Goal: Find specific page/section: Find specific page/section

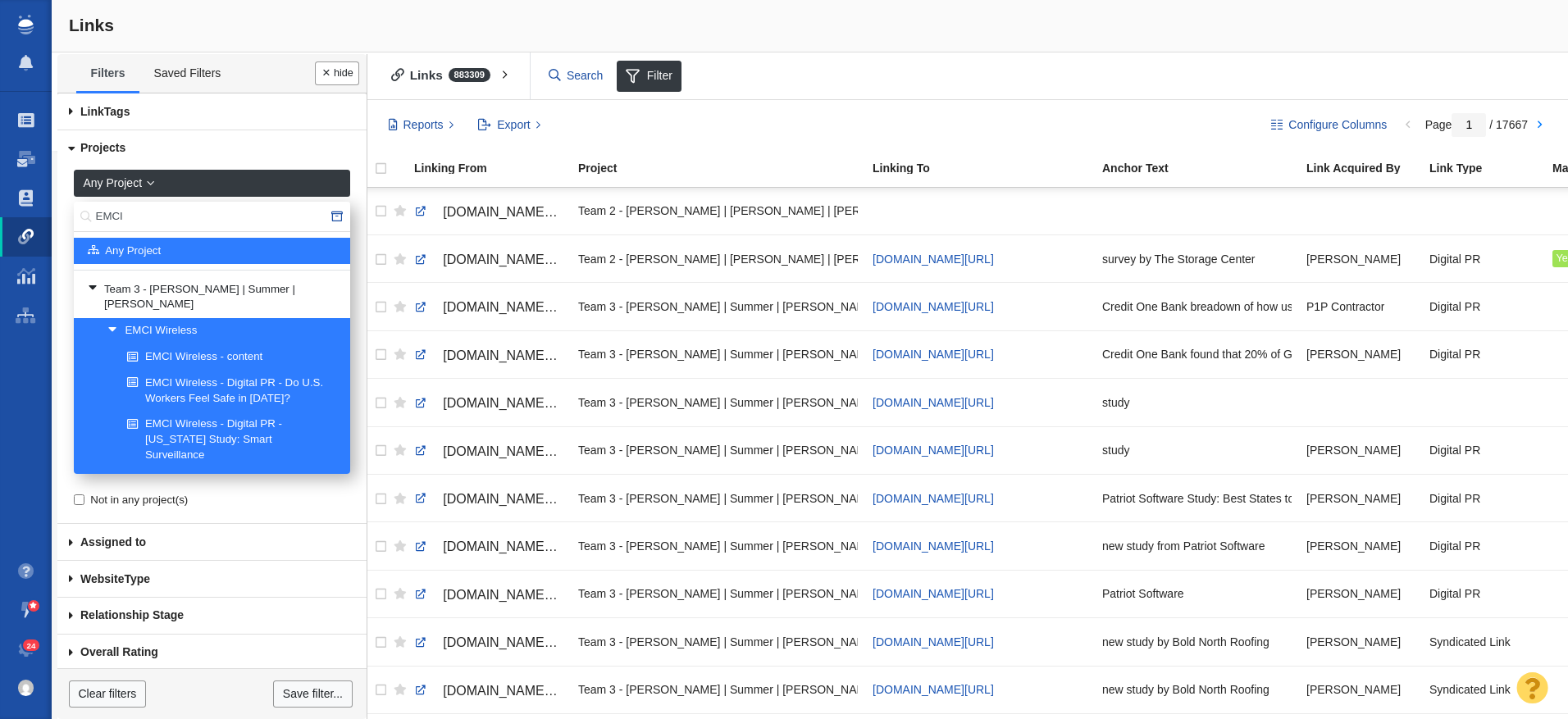
click at [119, 220] on input "EMCI" at bounding box center [211, 216] width 276 height 30
click at [119, 219] on input "EMCI" at bounding box center [211, 216] width 276 height 30
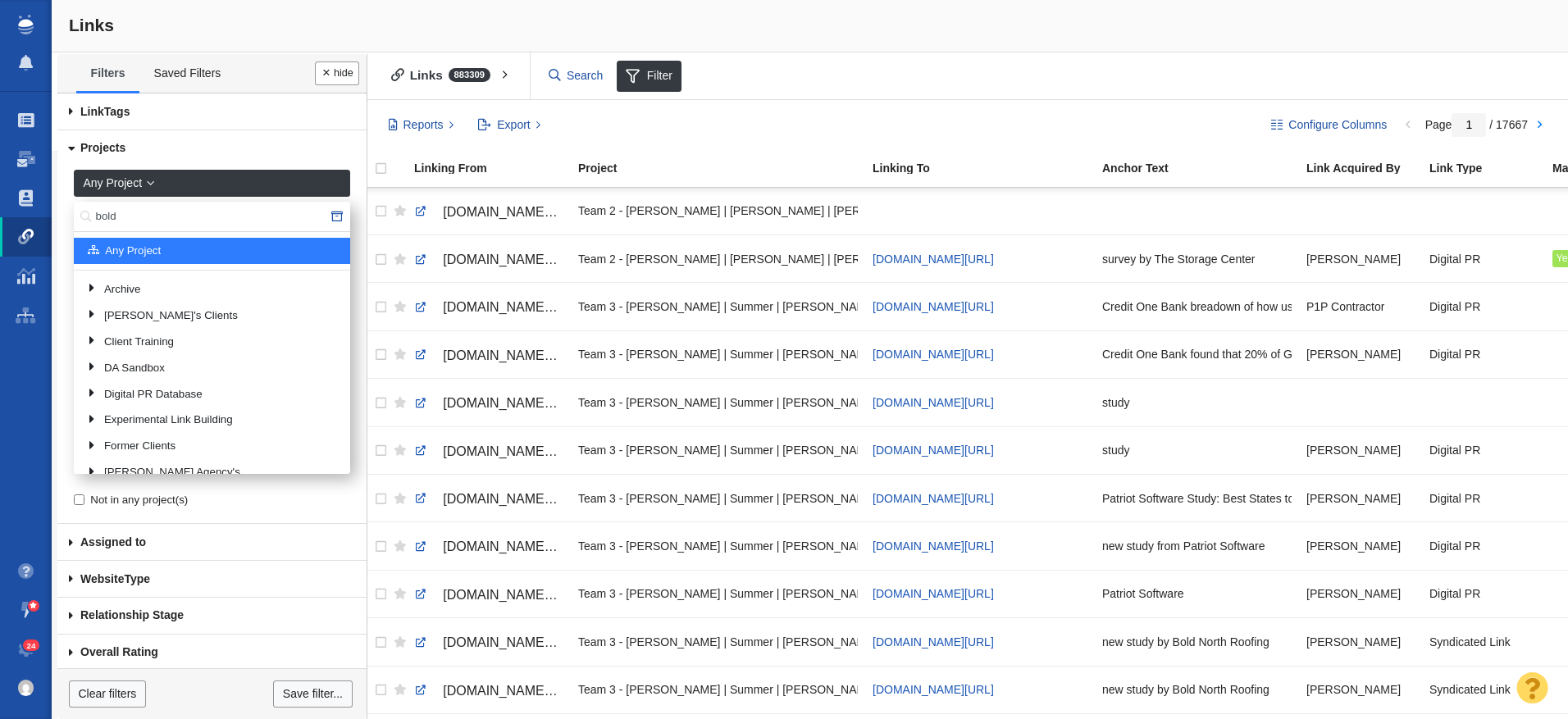
type input "bold"
click at [137, 211] on div at bounding box center [784, 359] width 1568 height 719
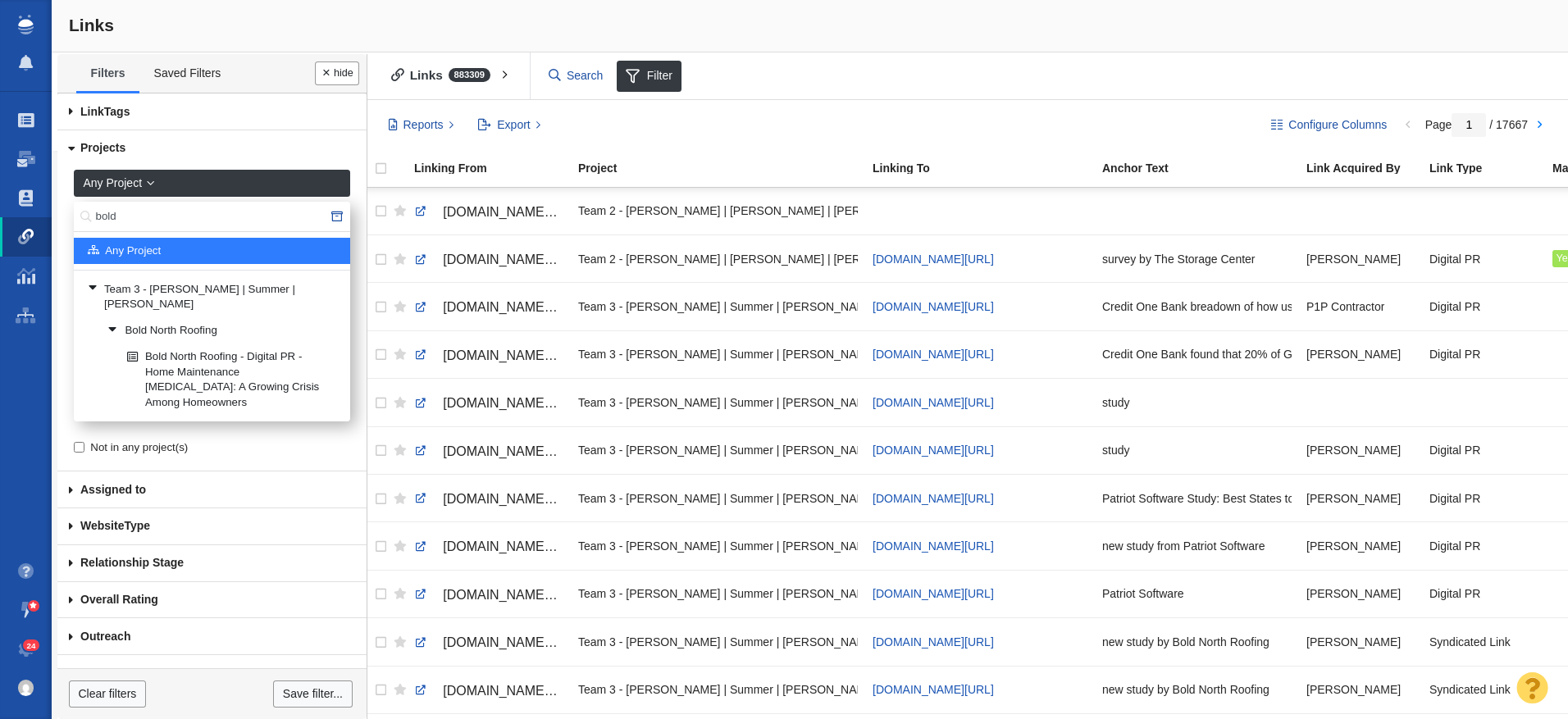
click at [97, 218] on span at bounding box center [85, 216] width 23 height 30
click at [148, 319] on link "Bold North Roofing" at bounding box center [222, 331] width 238 height 24
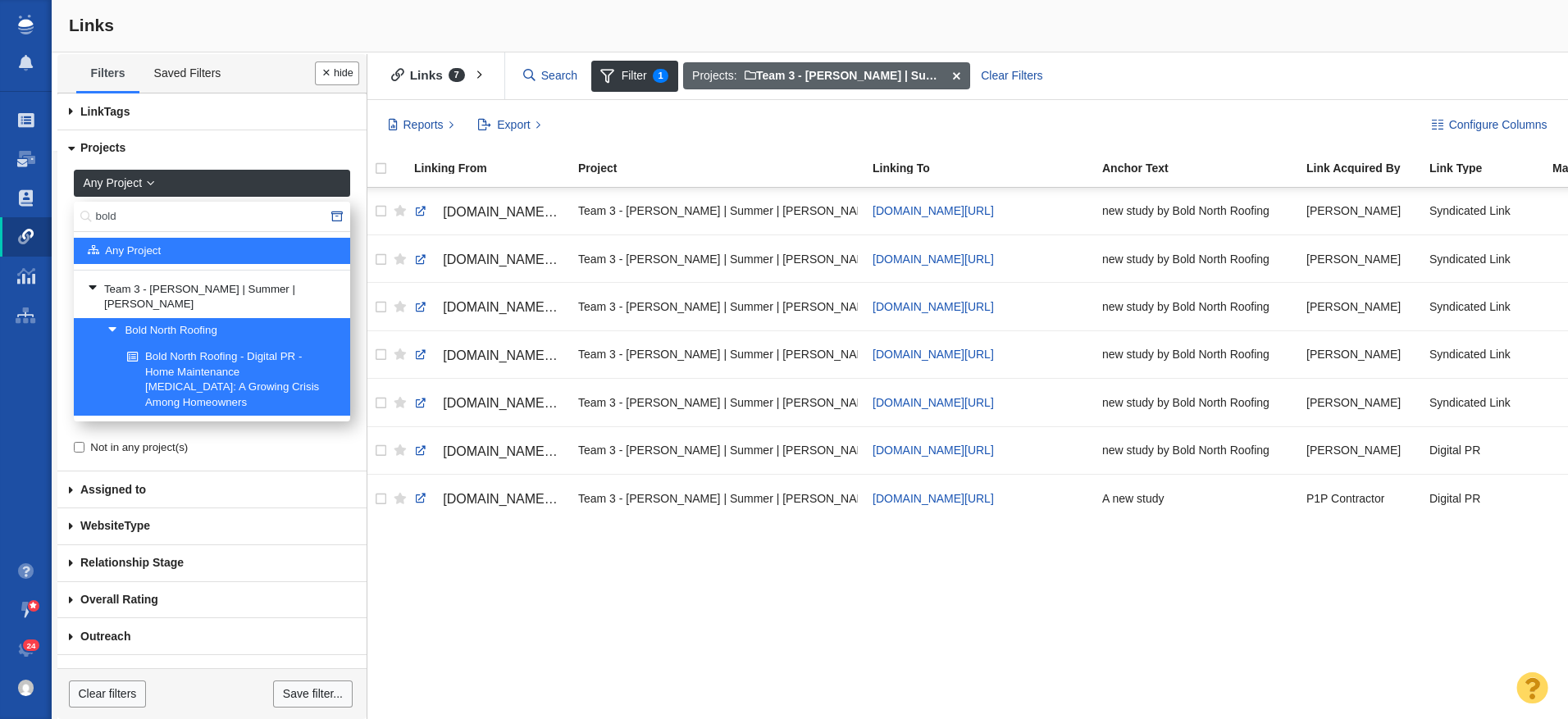
click at [957, 75] on span at bounding box center [956, 76] width 25 height 28
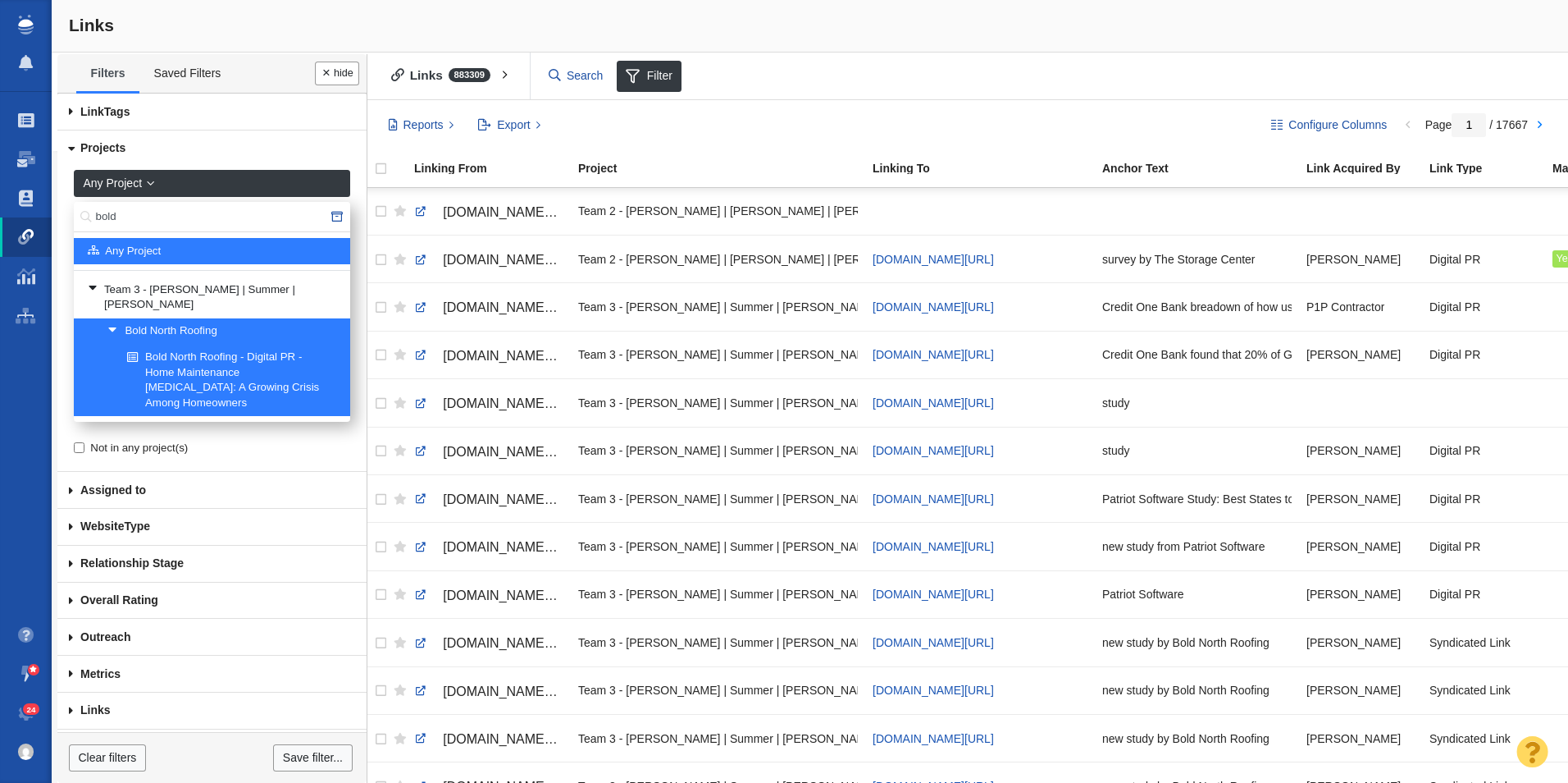
click at [113, 217] on input "bold" at bounding box center [211, 217] width 276 height 30
click at [113, 217] on input "bold" at bounding box center [211, 217] width 276 height 30
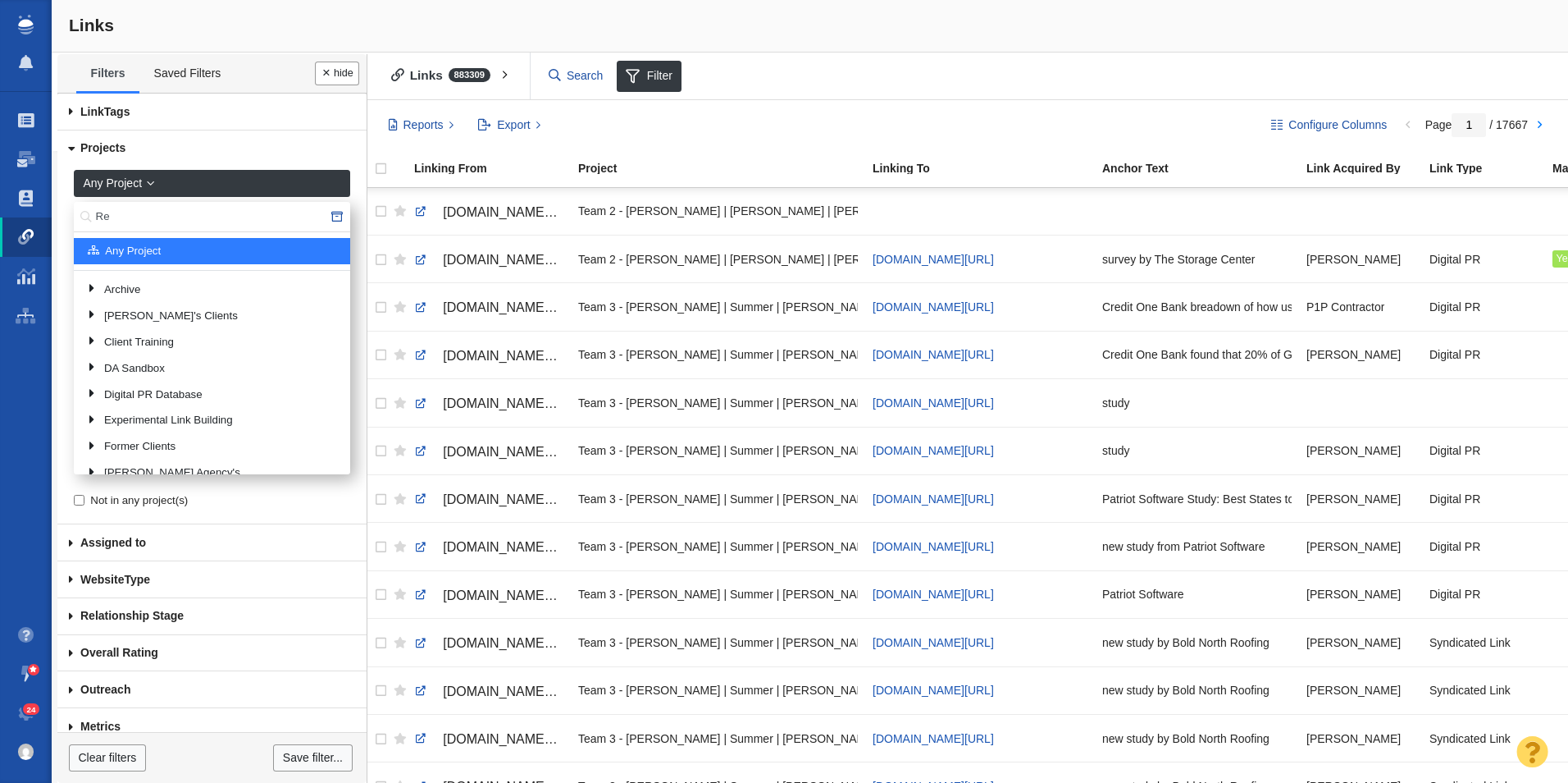
type input "R"
click at [113, 217] on input "text" at bounding box center [211, 217] width 276 height 30
click at [152, 214] on input "text" at bounding box center [211, 217] width 276 height 30
click at [151, 213] on input "text" at bounding box center [211, 217] width 276 height 30
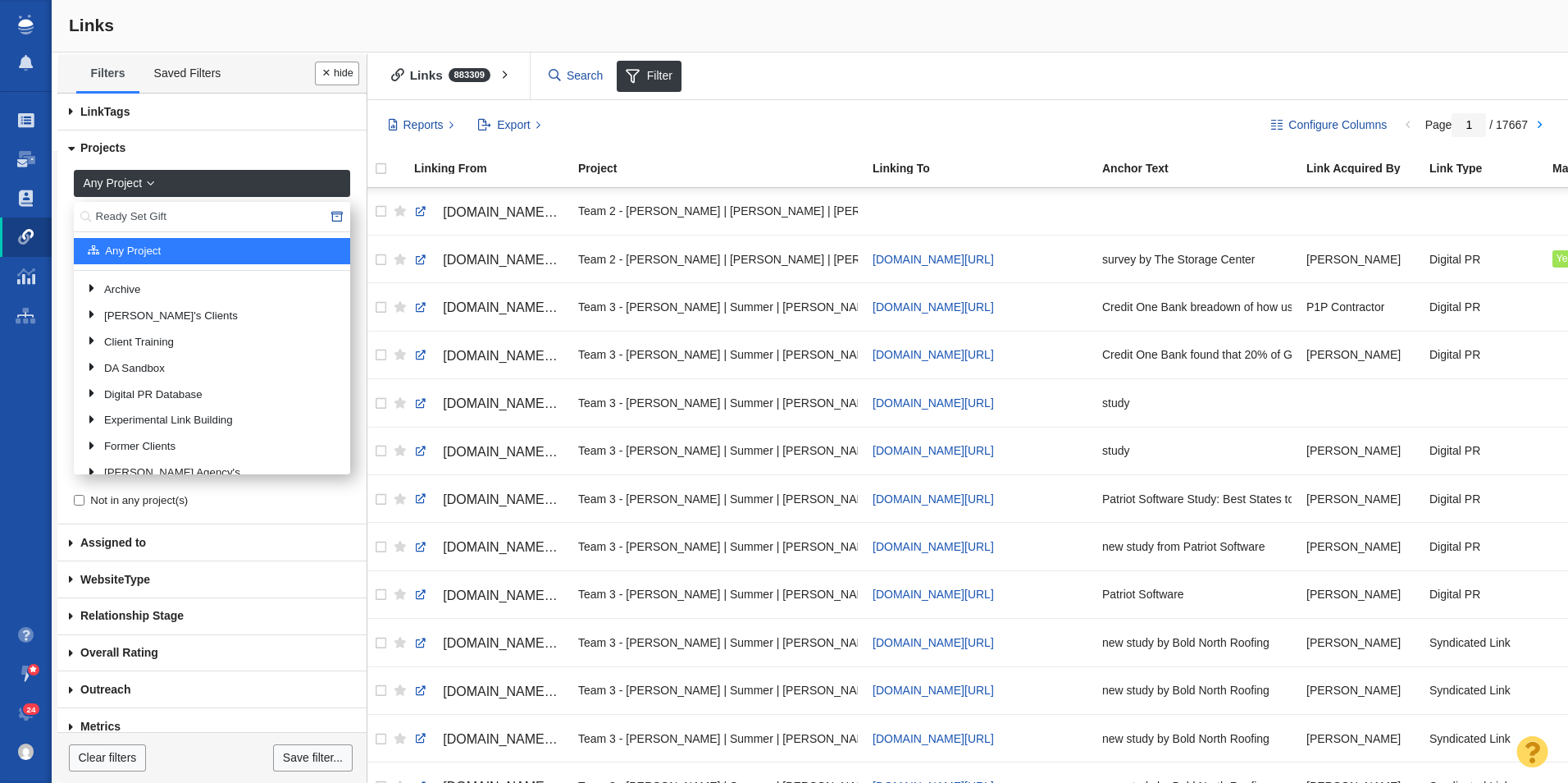
type input "Ready Set Gift"
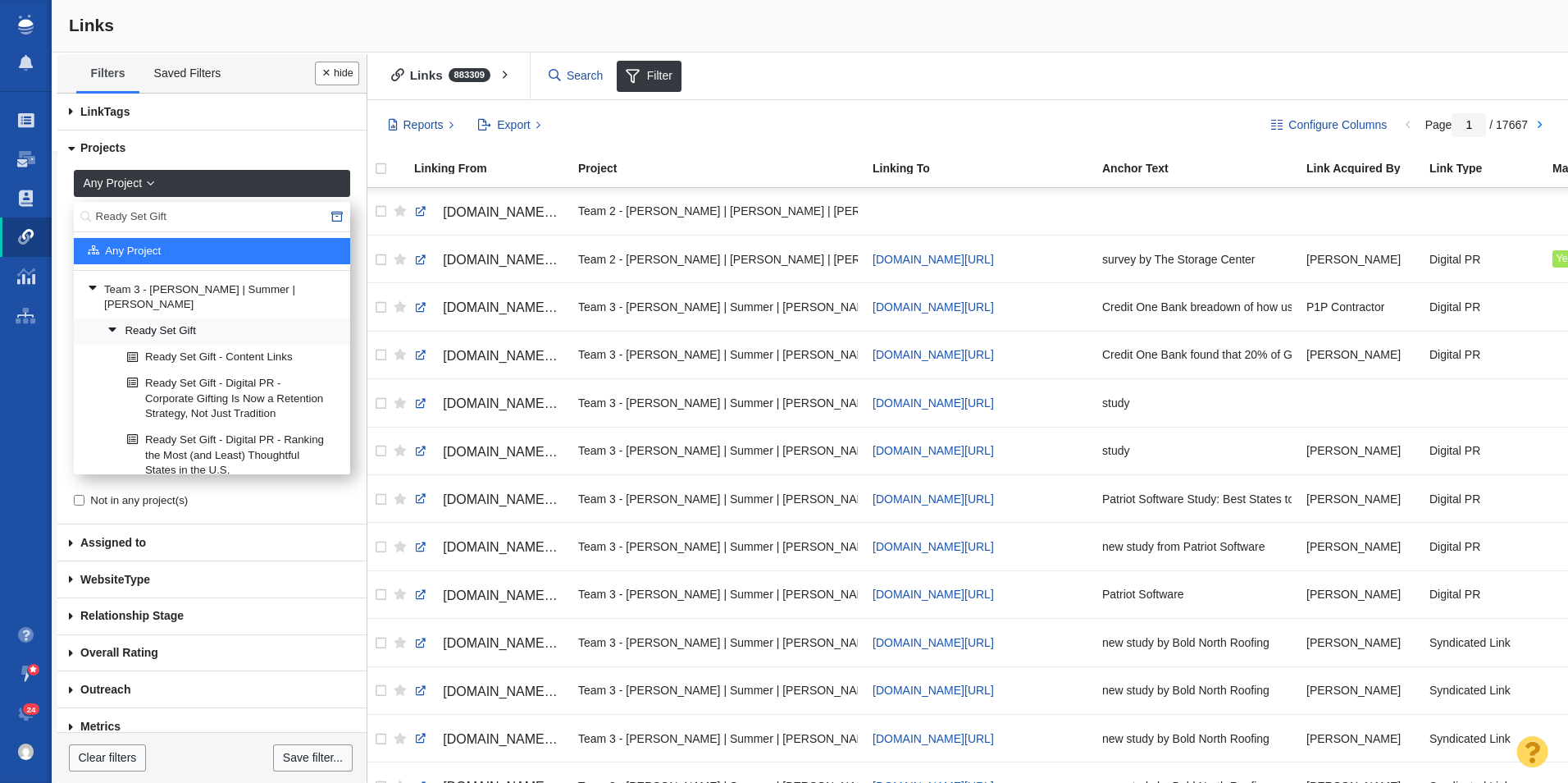
click at [184, 320] on link "Ready Set Gift" at bounding box center [222, 332] width 238 height 24
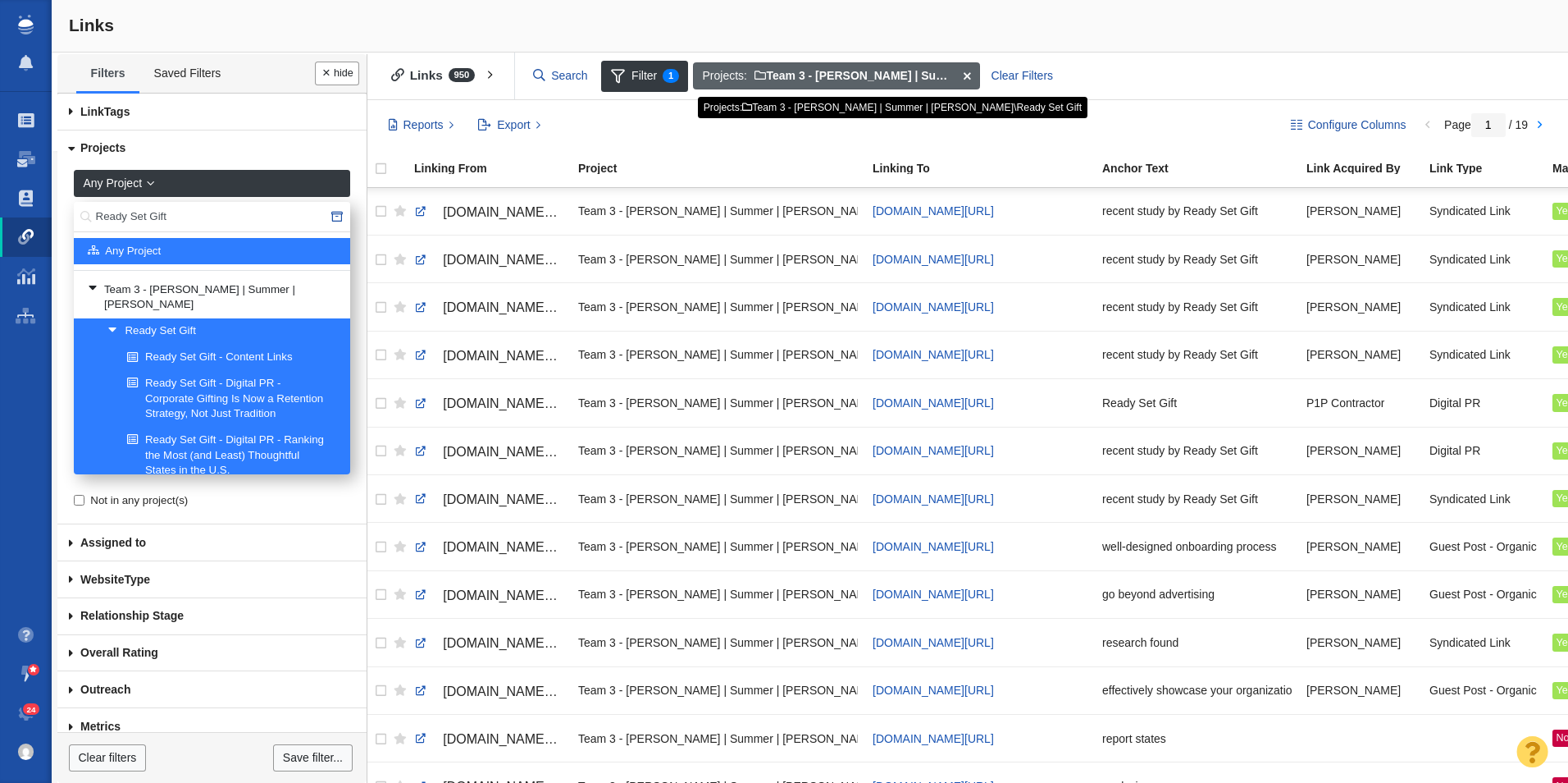
click at [965, 74] on span at bounding box center [966, 76] width 25 height 28
